Goal: Register for event/course

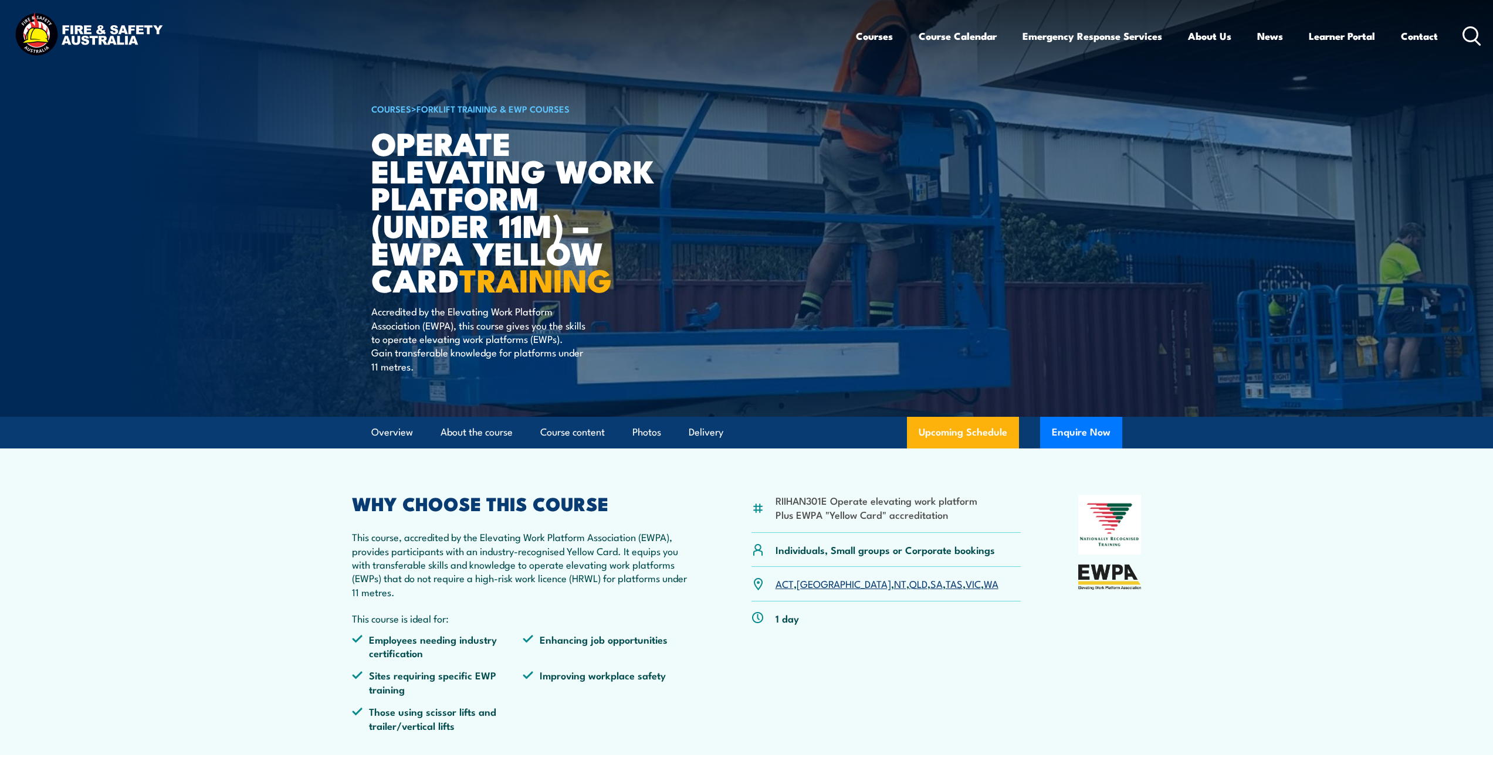
click at [810, 585] on link "[GEOGRAPHIC_DATA]" at bounding box center [843, 583] width 94 height 14
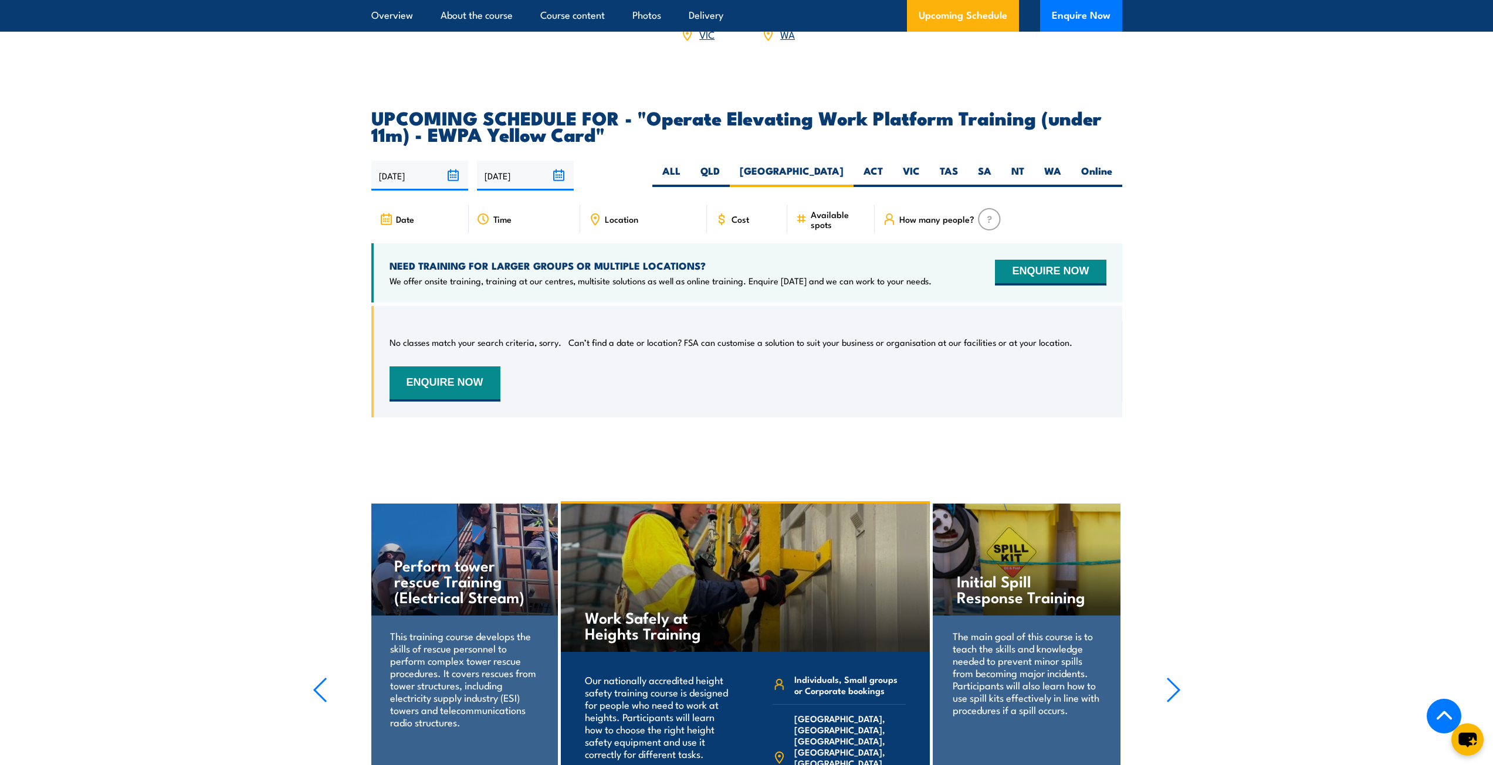
scroll to position [1784, 0]
